Goal: Task Accomplishment & Management: Use online tool/utility

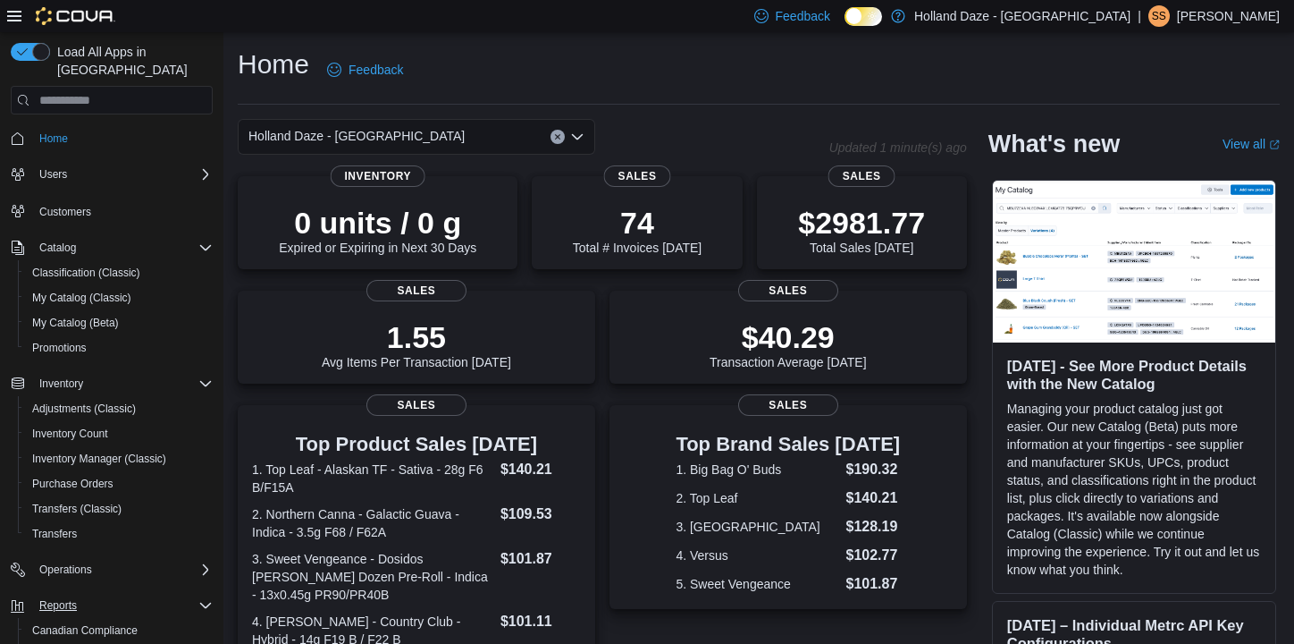
scroll to position [94, 0]
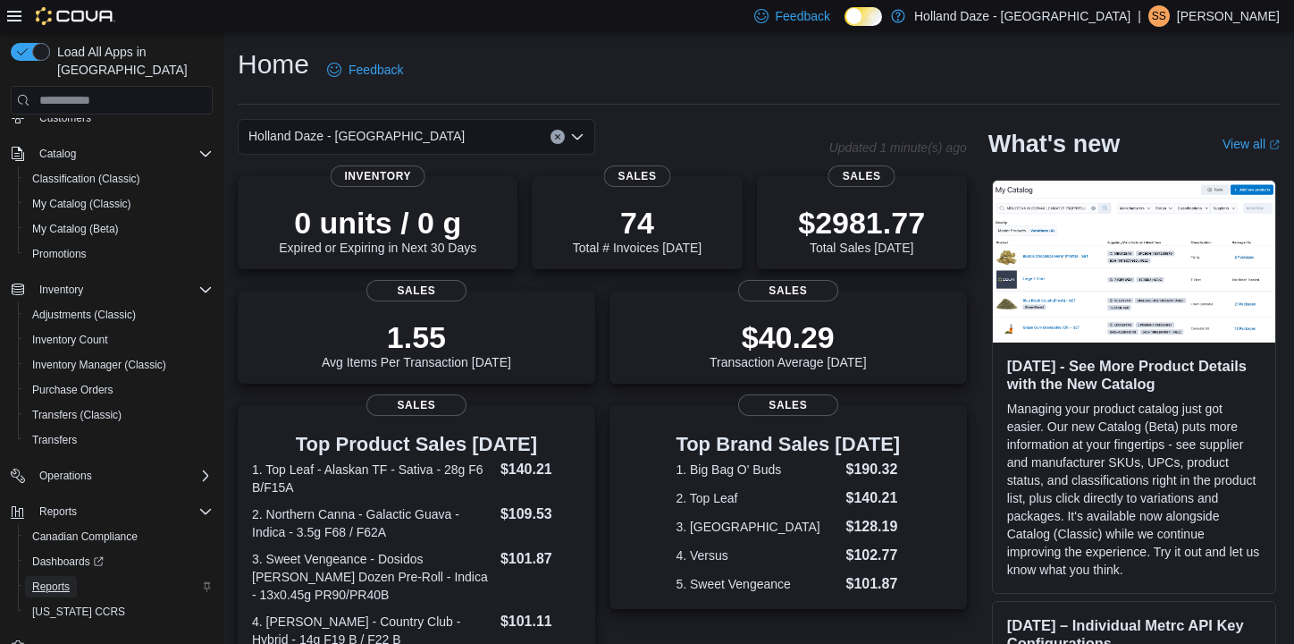
click at [64, 579] on span "Reports" at bounding box center [51, 586] width 38 height 14
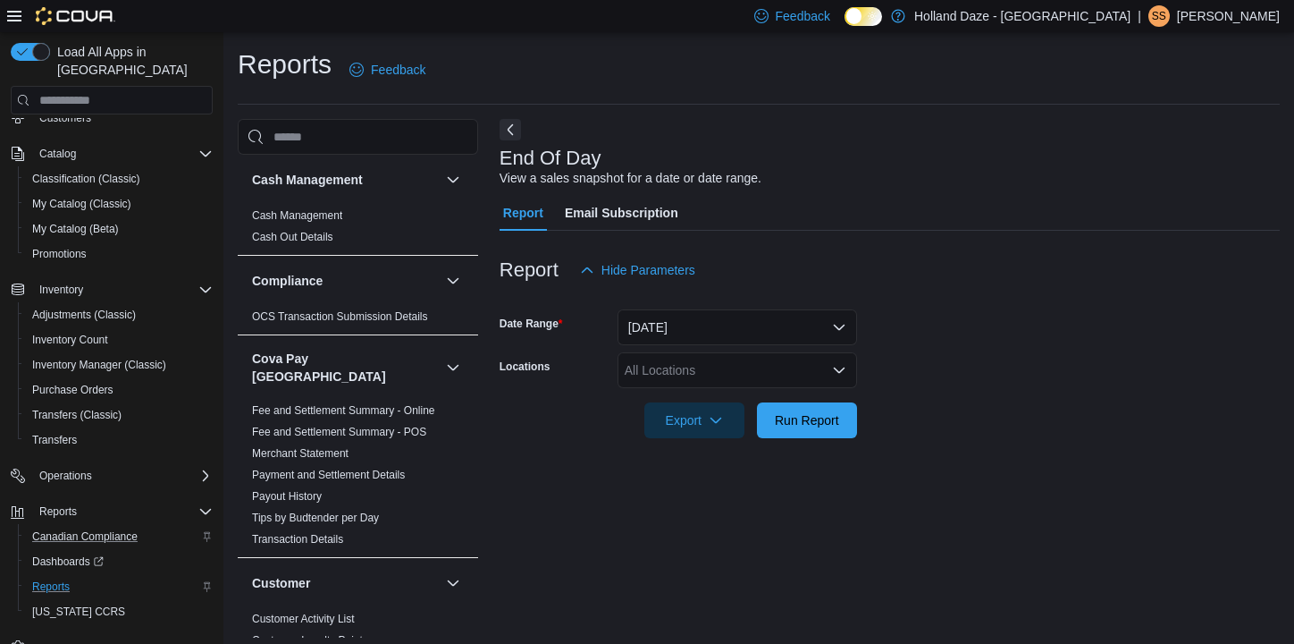
scroll to position [8, 0]
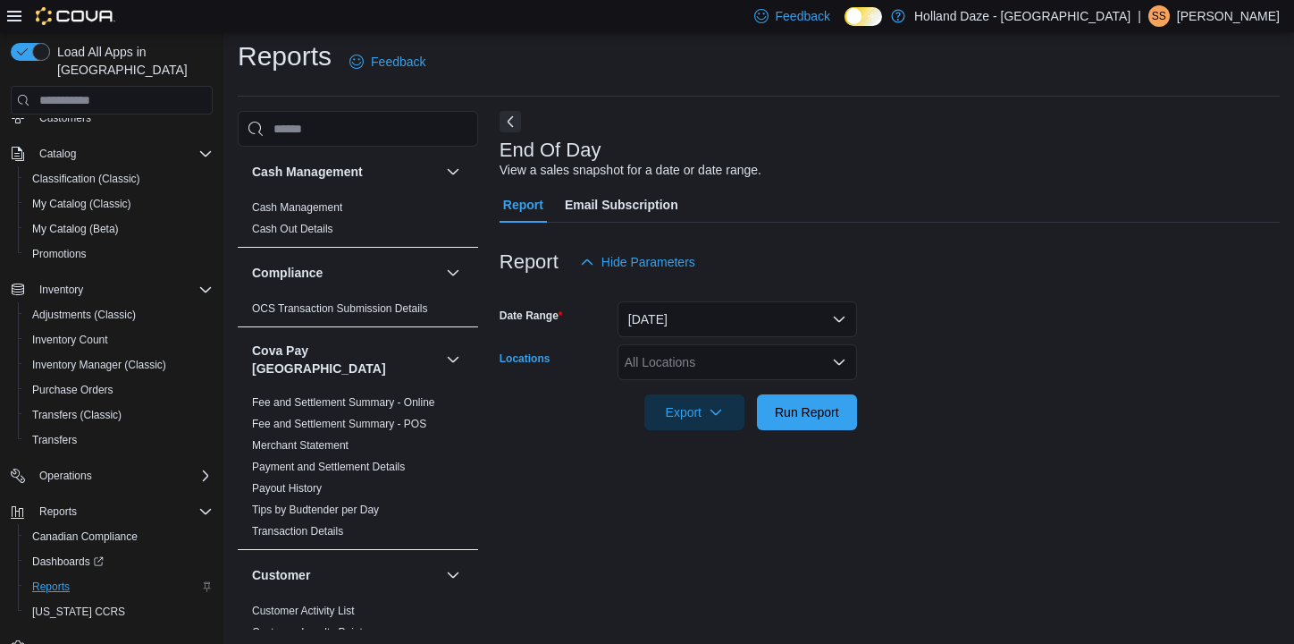
click at [670, 364] on div "All Locations" at bounding box center [738, 362] width 240 height 36
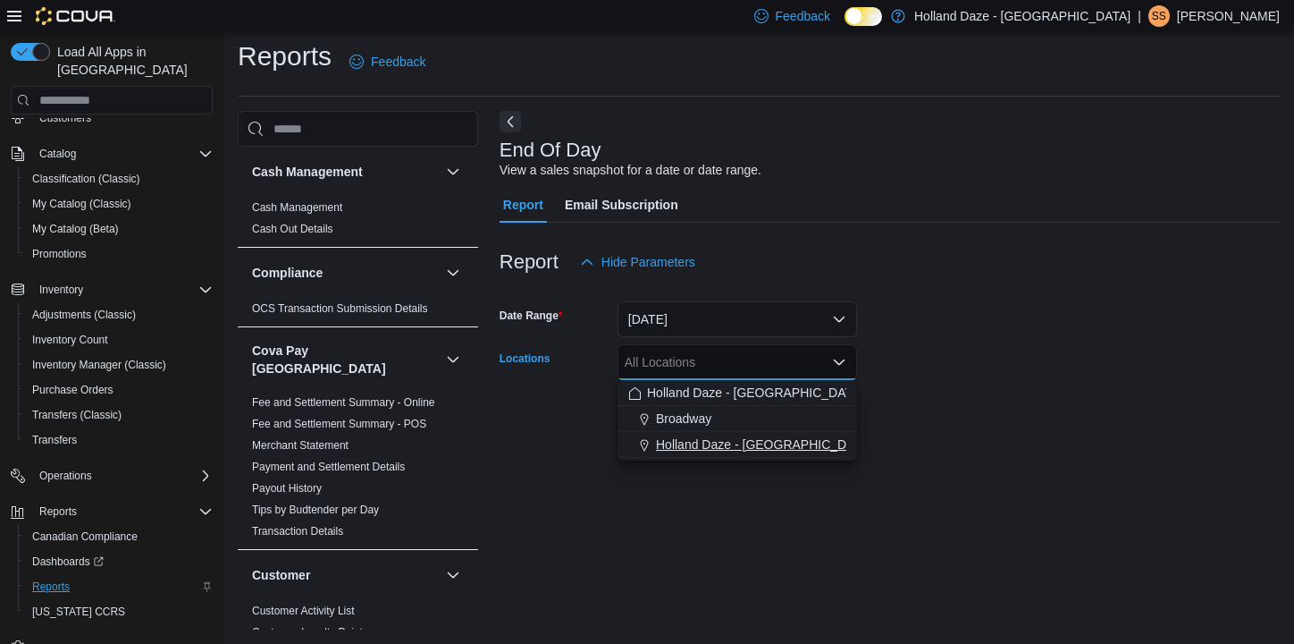
click at [712, 449] on span "Holland Daze - [GEOGRAPHIC_DATA]" at bounding box center [764, 444] width 216 height 18
click at [934, 353] on form "Date Range [DATE] Locations [GEOGRAPHIC_DATA] [GEOGRAPHIC_DATA] - [GEOGRAPHIC_D…" at bounding box center [890, 355] width 780 height 150
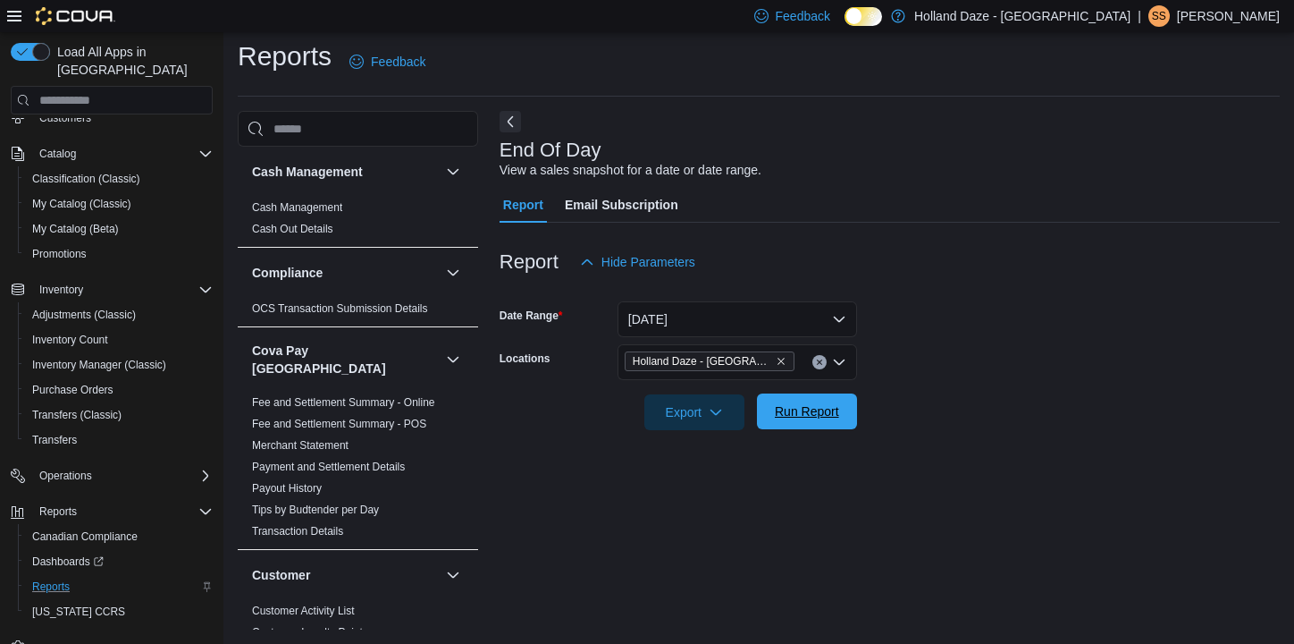
click at [815, 411] on span "Run Report" at bounding box center [807, 411] width 64 height 18
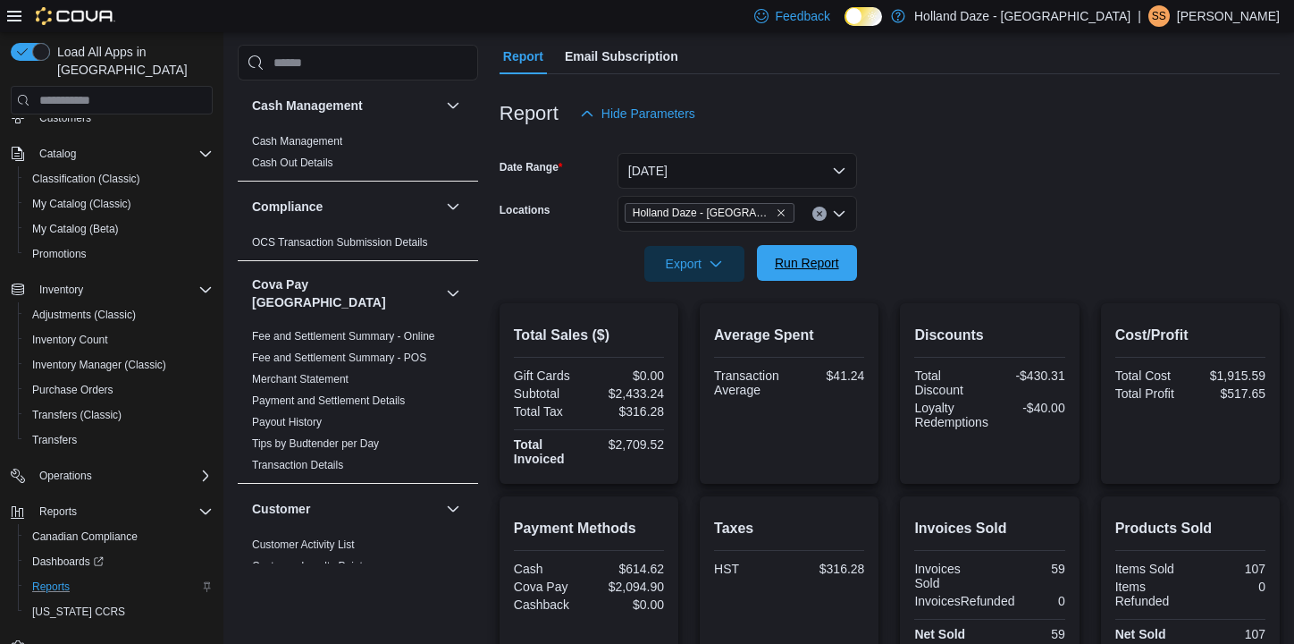
scroll to position [152, 0]
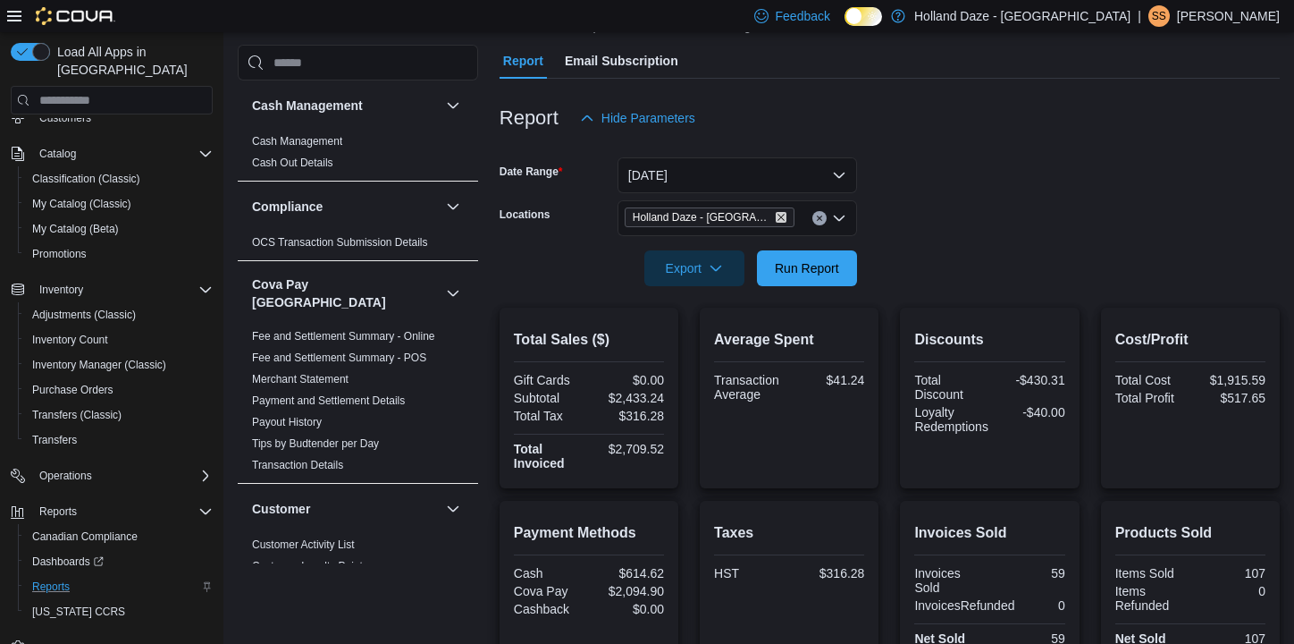
click at [781, 222] on icon "Remove Holland Daze - Orangeville from selection in this group" at bounding box center [781, 217] width 11 height 11
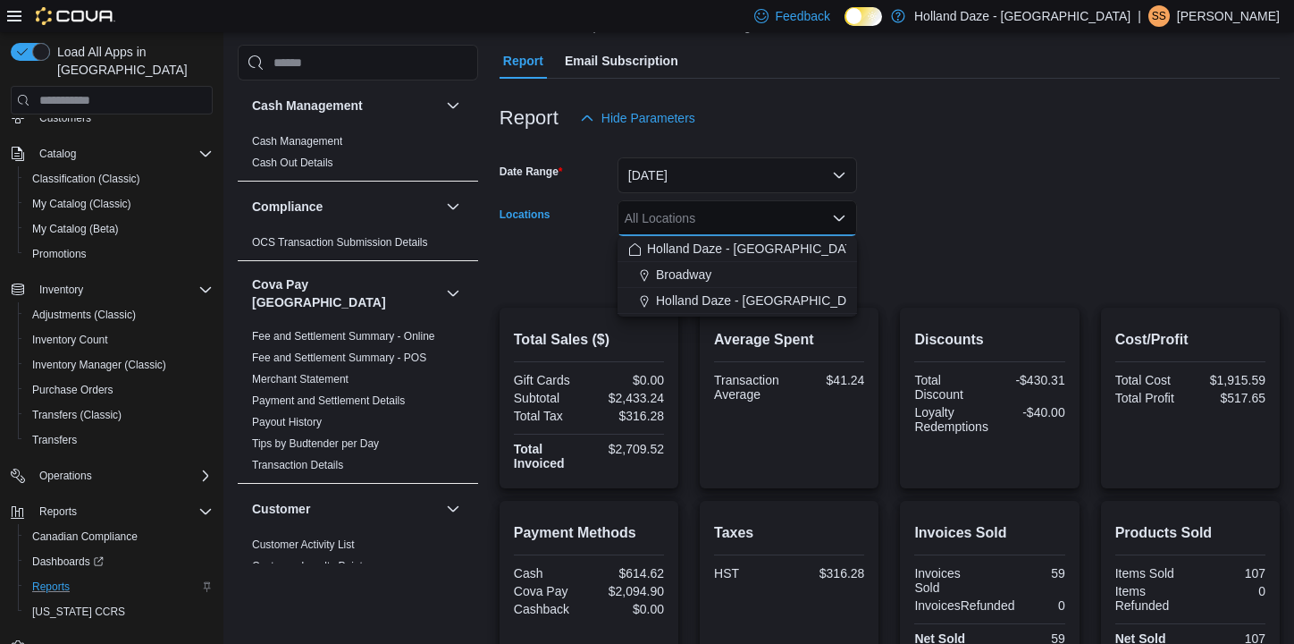
click at [948, 236] on div at bounding box center [890, 243] width 780 height 14
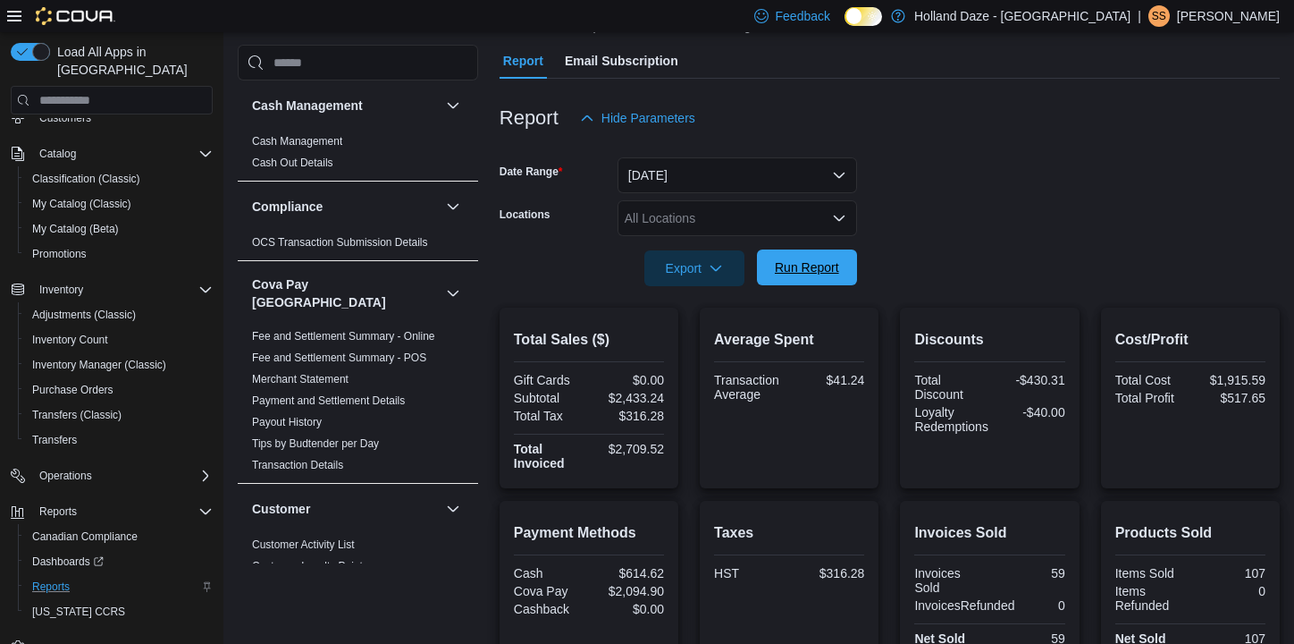
click at [834, 252] on span "Run Report" at bounding box center [807, 267] width 79 height 36
click at [745, 223] on div "All Locations" at bounding box center [738, 218] width 240 height 36
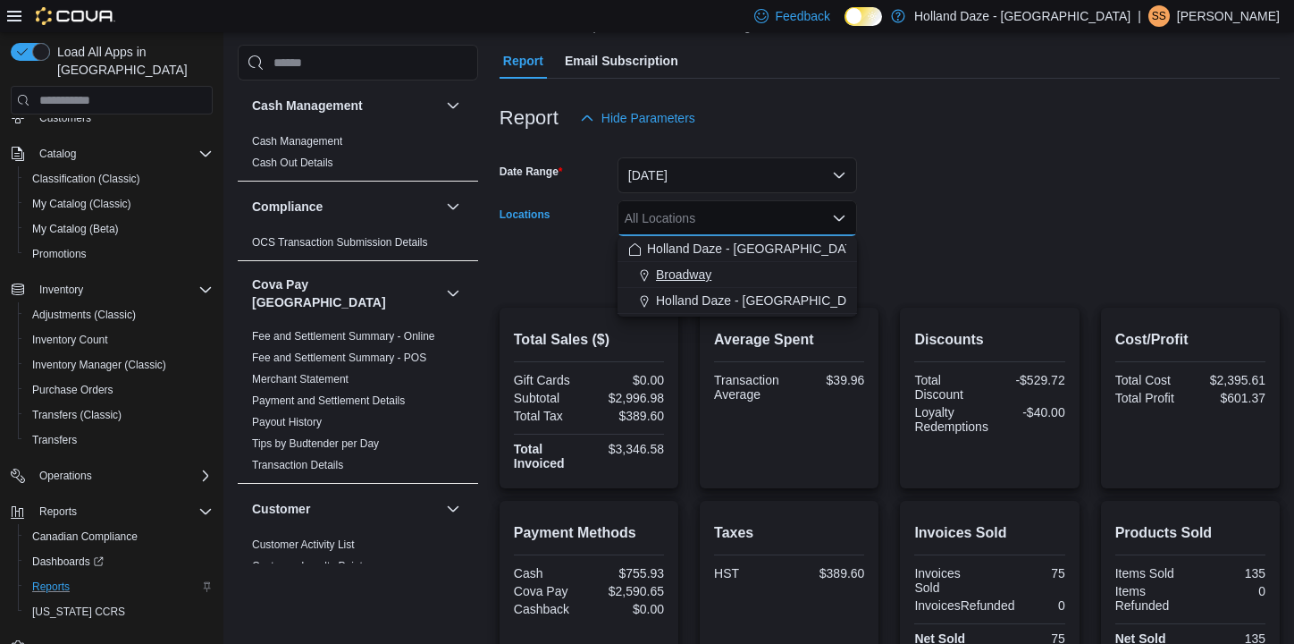
click at [723, 282] on div "Broadway" at bounding box center [737, 274] width 218 height 18
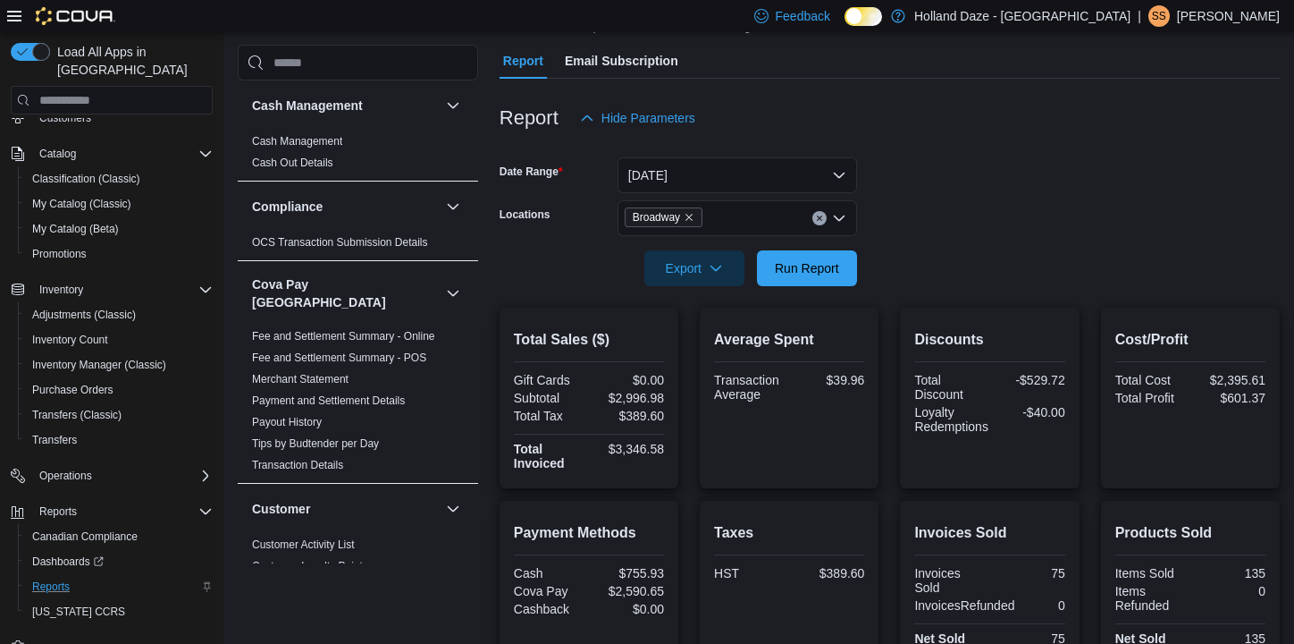
click at [904, 280] on form "Date Range [DATE] Locations Broadway Export Run Report" at bounding box center [890, 211] width 780 height 150
click at [832, 278] on span "Run Report" at bounding box center [807, 267] width 79 height 36
click at [769, 225] on div "Broadway" at bounding box center [738, 218] width 240 height 36
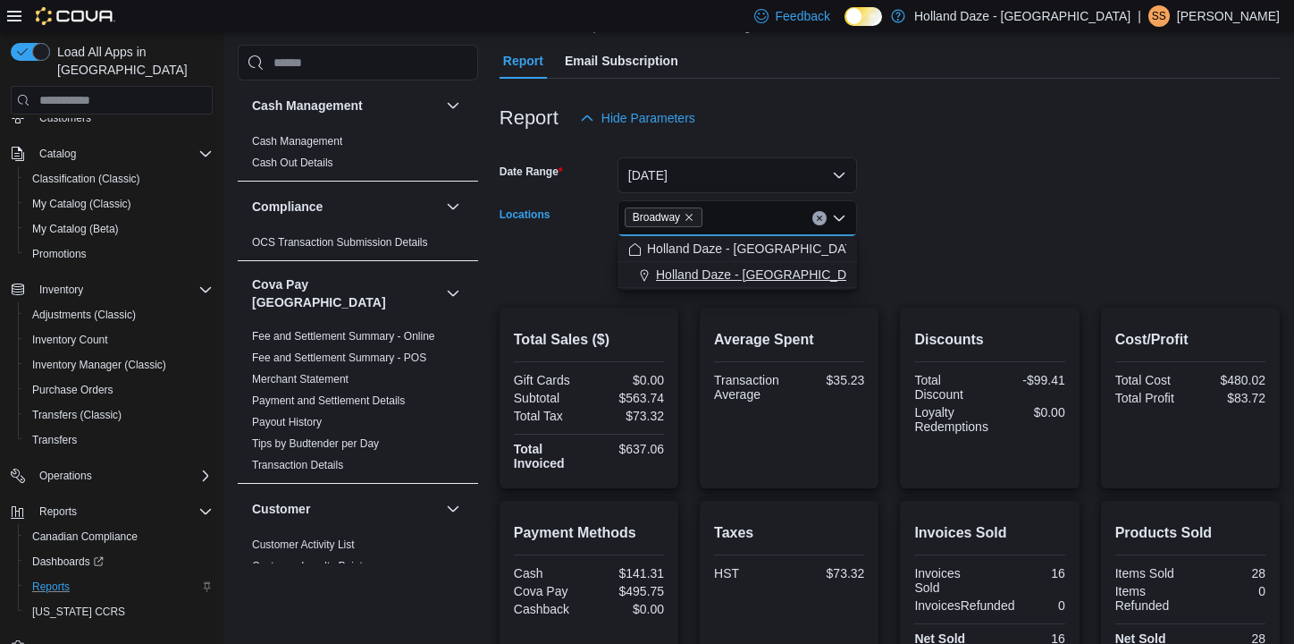
click at [769, 275] on span "Holland Daze - [GEOGRAPHIC_DATA]" at bounding box center [764, 274] width 216 height 18
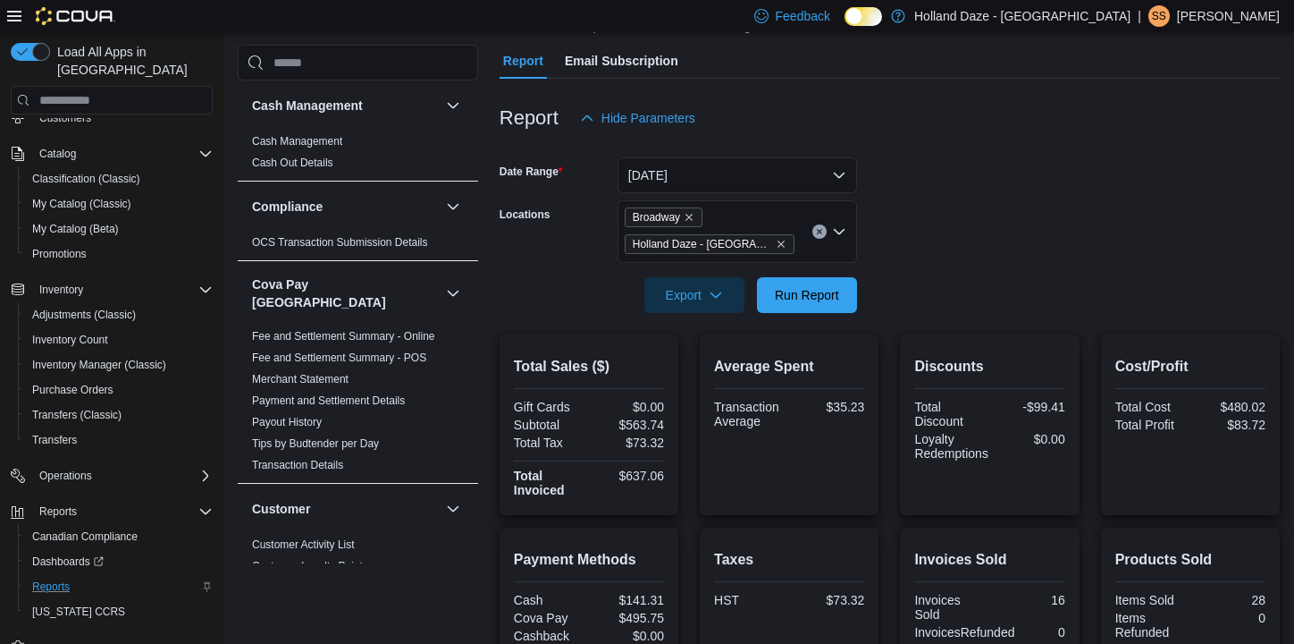
click at [983, 279] on form "Date Range [DATE] Locations [GEOGRAPHIC_DATA] [GEOGRAPHIC_DATA] [GEOGRAPHIC_DAT…" at bounding box center [890, 224] width 780 height 177
click at [694, 217] on icon "Remove Broadway from selection in this group" at bounding box center [689, 217] width 11 height 11
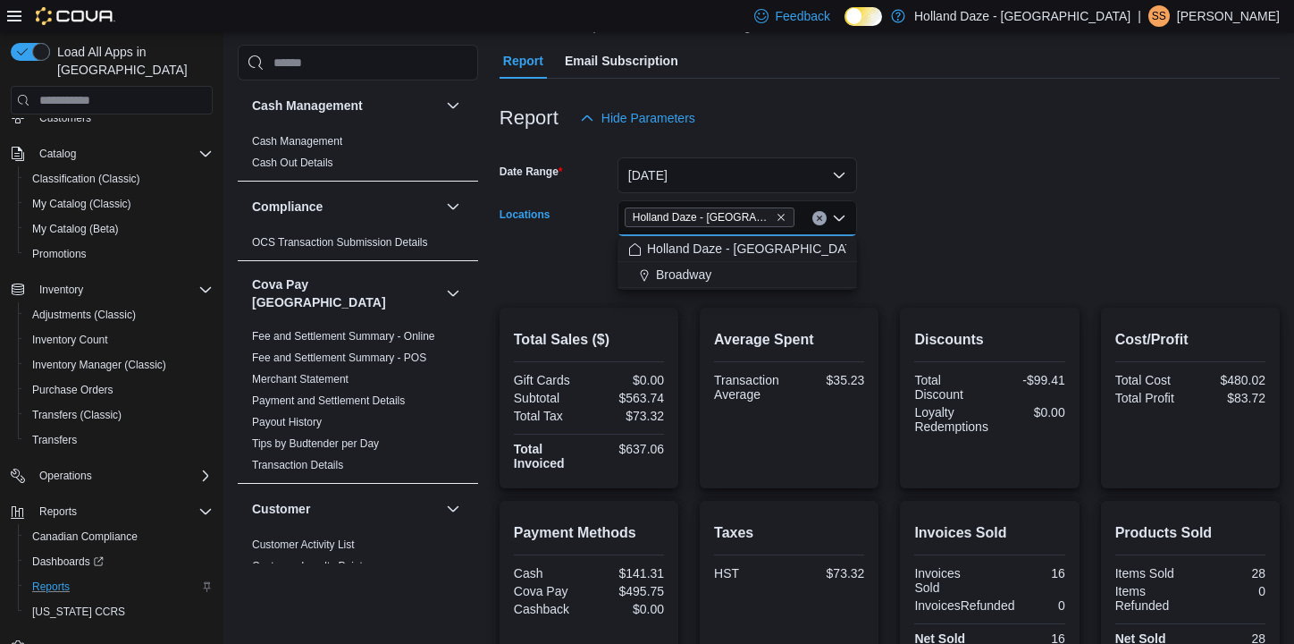
click at [956, 230] on form "Date Range [DATE] Locations [GEOGRAPHIC_DATA] [GEOGRAPHIC_DATA] - [GEOGRAPHIC_D…" at bounding box center [890, 211] width 780 height 150
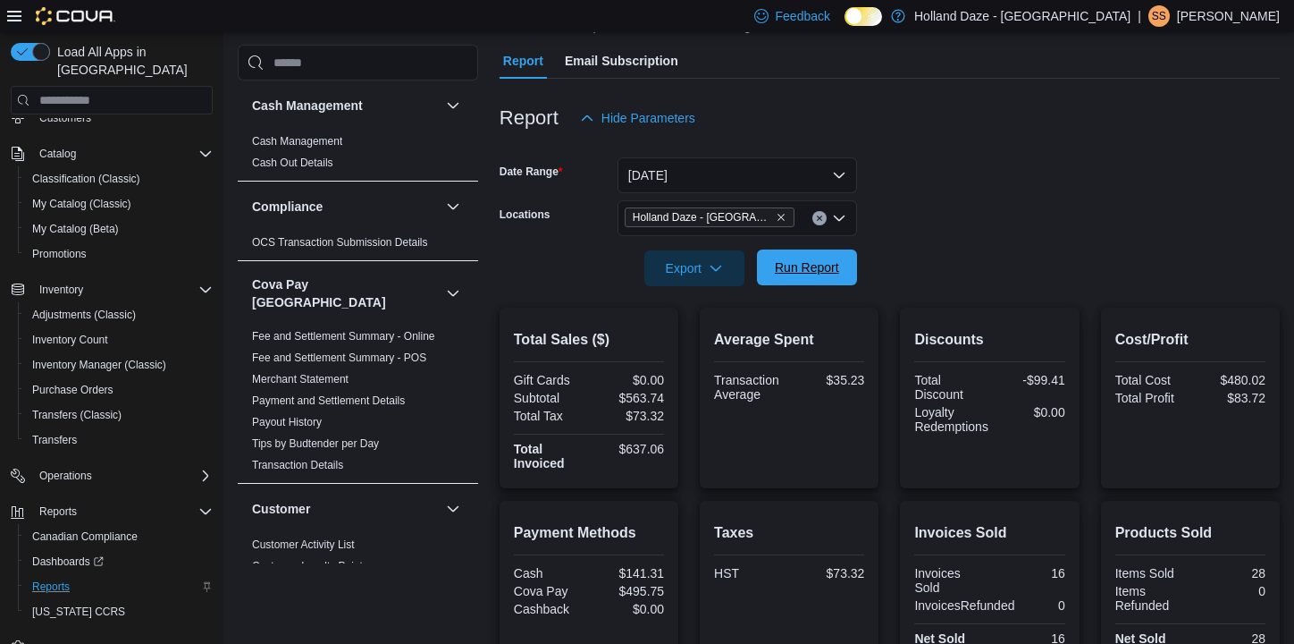
click at [837, 265] on span "Run Report" at bounding box center [807, 267] width 64 height 18
click at [786, 215] on span "Holland Daze - [GEOGRAPHIC_DATA]" at bounding box center [710, 217] width 170 height 20
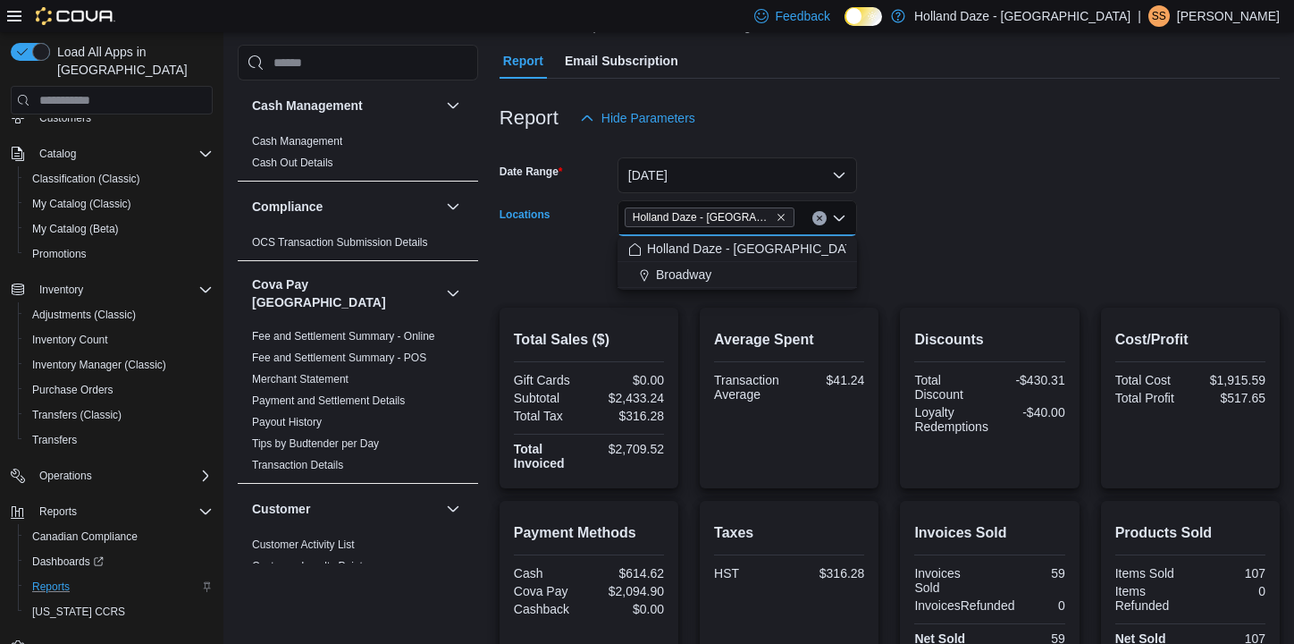
click at [785, 215] on span "Holland Daze - [GEOGRAPHIC_DATA]" at bounding box center [710, 217] width 170 height 20
click at [784, 215] on icon "Remove Holland Daze - Orangeville from selection in this group" at bounding box center [781, 217] width 11 height 11
click at [752, 305] on span "Holland Daze - [GEOGRAPHIC_DATA]" at bounding box center [764, 300] width 216 height 18
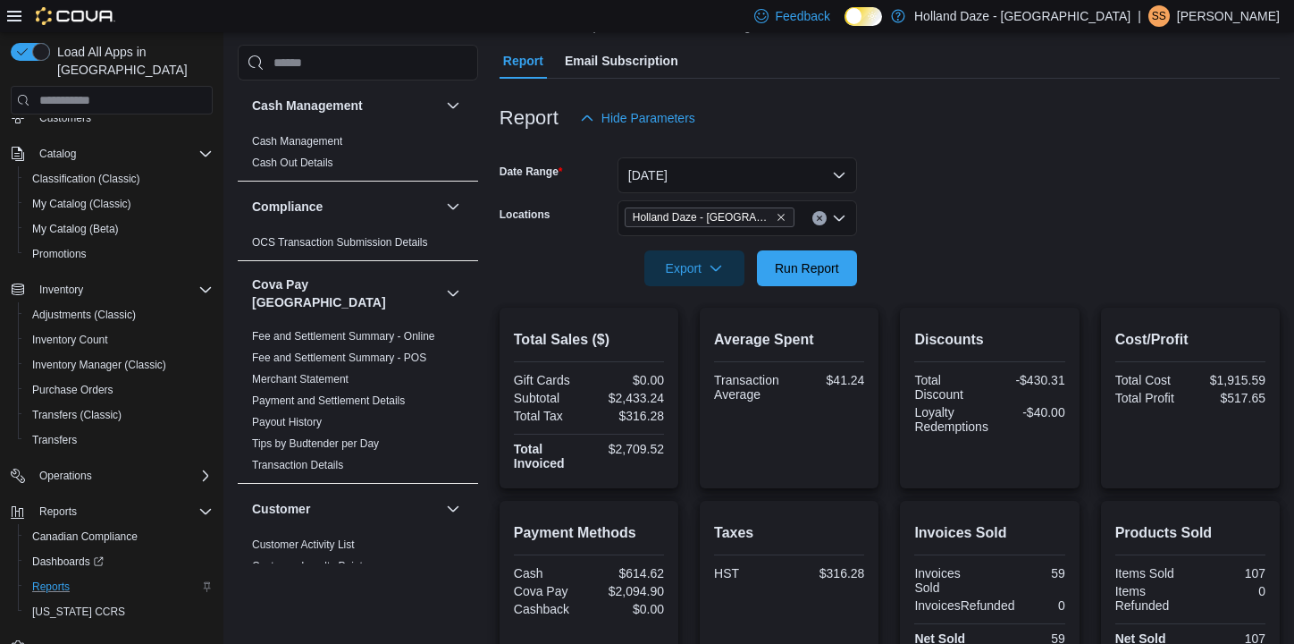
click at [885, 257] on form "Date Range [DATE] Locations [GEOGRAPHIC_DATA] [GEOGRAPHIC_DATA] - [GEOGRAPHIC_D…" at bounding box center [890, 211] width 780 height 150
click at [806, 257] on span "Run Report" at bounding box center [807, 267] width 79 height 36
